Goal: Entertainment & Leisure: Consume media (video, audio)

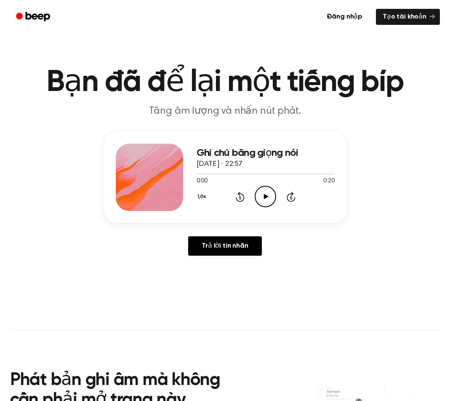
click at [360, 294] on main "Bạn đã để lại một tiếng bíp Tăng âm lượng và nhấn nút phát. Ghi chú bằng giọng …" at bounding box center [225, 266] width 450 height 532
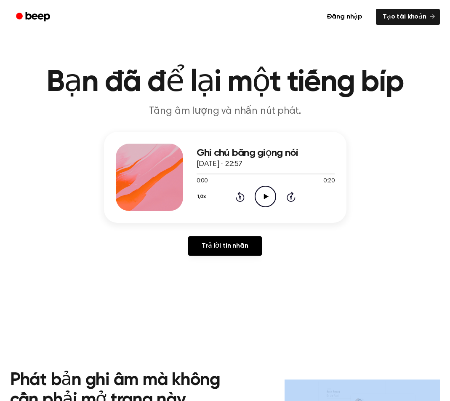
click at [360, 294] on main "Bạn đã để lại một tiếng bíp Tăng âm lượng và nhấn nút phát. Ghi chú bằng giọng …" at bounding box center [225, 266] width 450 height 532
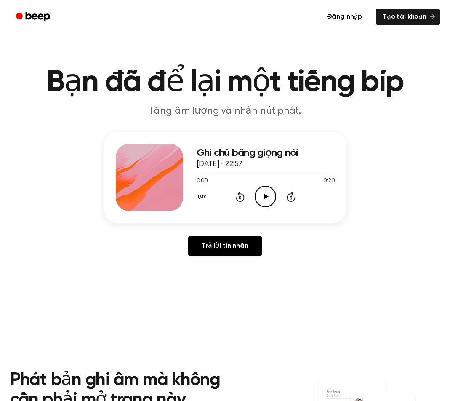
click at [265, 206] on icon "Play Audio" at bounding box center [265, 196] width 21 height 21
click at [265, 199] on icon "Play Audio" at bounding box center [265, 196] width 21 height 21
drag, startPoint x: 265, startPoint y: 156, endPoint x: 307, endPoint y: 155, distance: 43.0
click at [307, 155] on h3 "Ghi chú bằng giọng nói" at bounding box center [266, 152] width 138 height 11
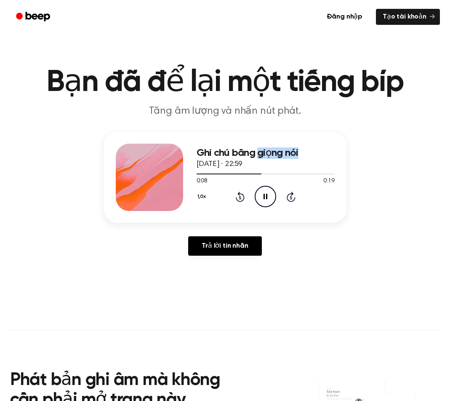
drag, startPoint x: 259, startPoint y: 151, endPoint x: 313, endPoint y: 155, distance: 53.6
click at [313, 155] on h3 "Ghi chú bằng giọng nói" at bounding box center [266, 152] width 138 height 11
drag, startPoint x: 286, startPoint y: 151, endPoint x: 312, endPoint y: 152, distance: 26.1
click at [312, 152] on h3 "Ghi chú bằng giọng nói" at bounding box center [266, 152] width 138 height 11
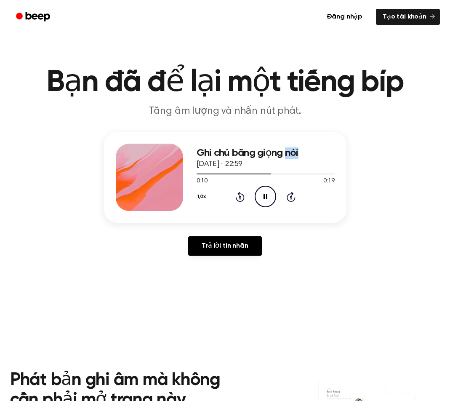
click at [312, 152] on h3 "Ghi chú bằng giọng nói" at bounding box center [266, 152] width 138 height 11
drag, startPoint x: 285, startPoint y: 149, endPoint x: 308, endPoint y: 152, distance: 22.9
click at [307, 151] on h3 "Ghi chú bằng giọng nói" at bounding box center [266, 152] width 138 height 11
click at [308, 152] on h3 "Ghi chú bằng giọng nói" at bounding box center [266, 152] width 138 height 11
click at [254, 187] on div "1,0x Rewind 5 seconds Play Audio Skip 5 seconds" at bounding box center [266, 196] width 138 height 21
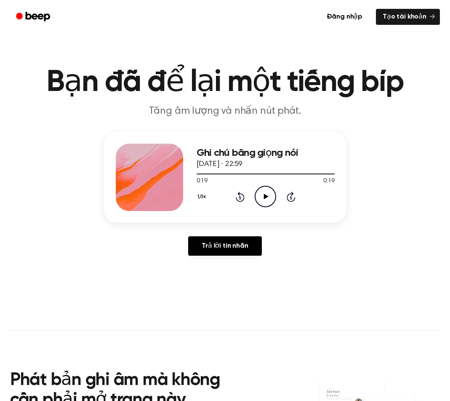
click at [267, 188] on icon "Play Audio" at bounding box center [265, 196] width 21 height 21
drag, startPoint x: 269, startPoint y: 162, endPoint x: 284, endPoint y: 164, distance: 15.3
click at [284, 164] on div "Ghi chú bằng giọng nói 25 tháng 9, 2025 · 22:59" at bounding box center [266, 158] width 138 height 23
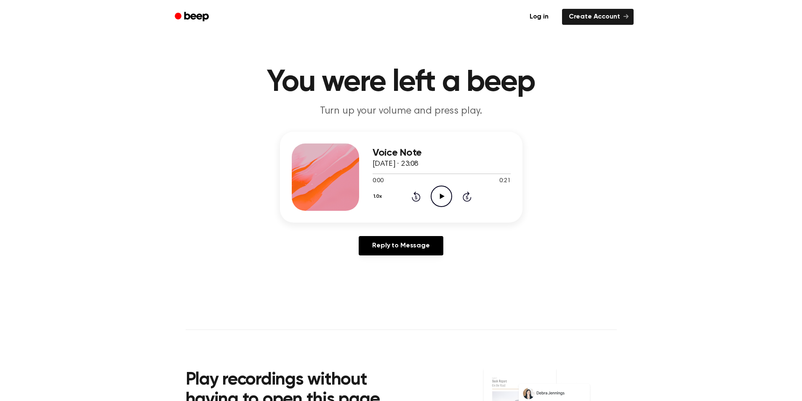
click at [432, 194] on circle at bounding box center [441, 196] width 21 height 21
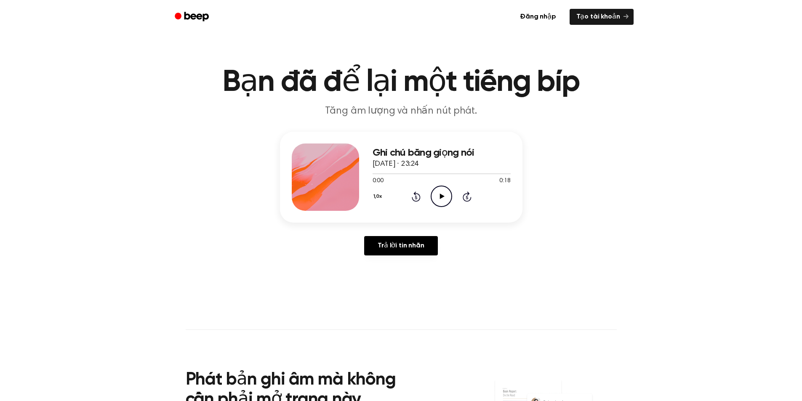
click at [433, 200] on icon "Play Audio" at bounding box center [441, 196] width 21 height 21
click at [441, 199] on icon "Play Audio" at bounding box center [441, 196] width 21 height 21
click at [438, 198] on icon "Play Audio" at bounding box center [441, 196] width 21 height 21
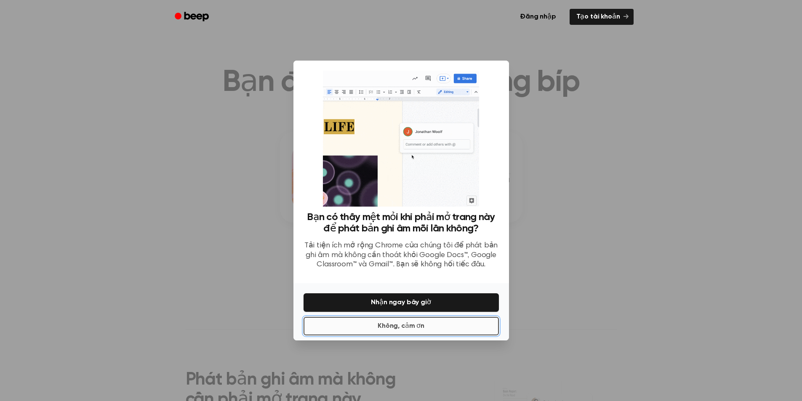
click at [415, 330] on font "Không, cảm ơn" at bounding box center [401, 326] width 47 height 7
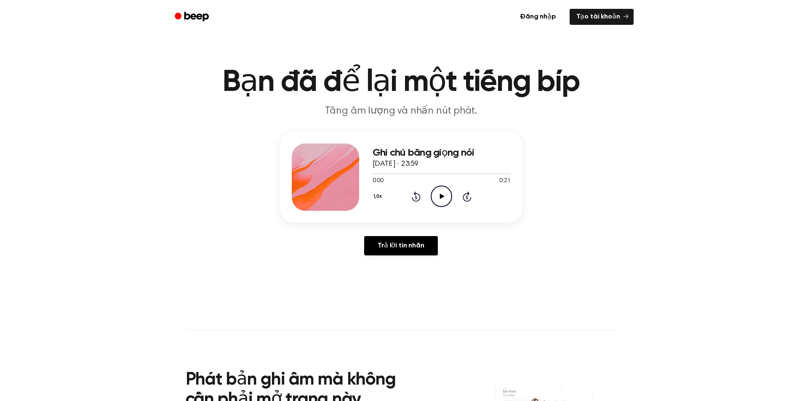
click at [442, 204] on icon "Play Audio" at bounding box center [441, 196] width 21 height 21
click at [439, 196] on icon "Play Audio" at bounding box center [441, 196] width 21 height 21
click at [460, 194] on div "1,0x Rewind 5 seconds Pause Audio Skip 5 seconds" at bounding box center [442, 196] width 138 height 21
